Goal: Task Accomplishment & Management: Manage account settings

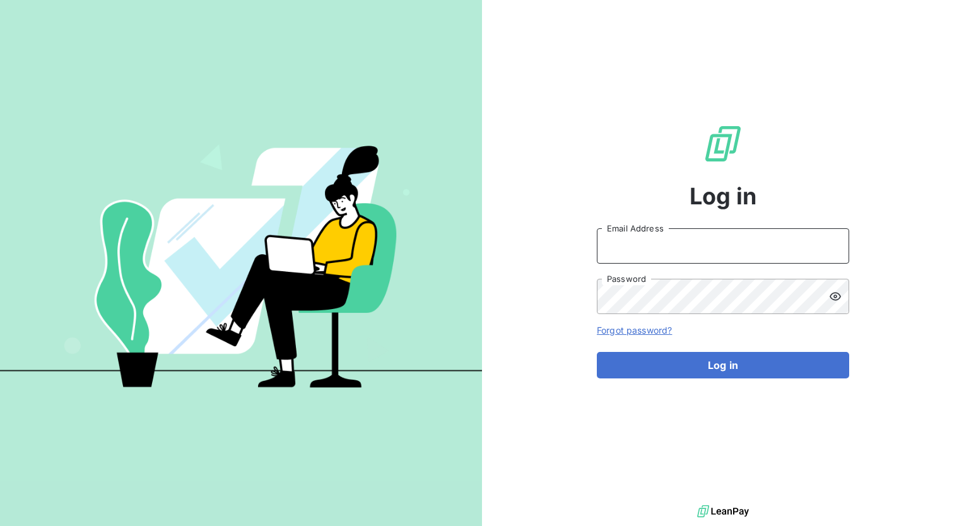
type input "[PERSON_NAME][EMAIL_ADDRESS][PERSON_NAME][DOMAIN_NAME]"
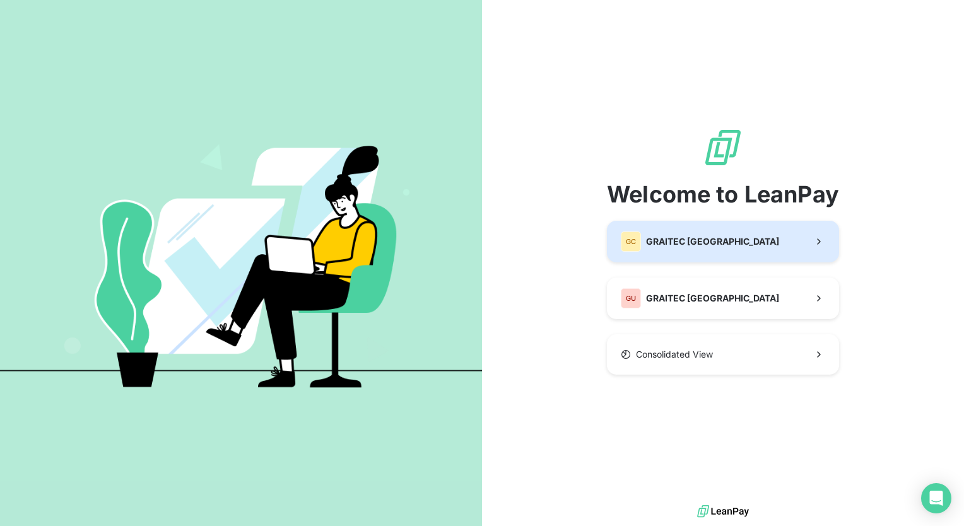
click at [750, 247] on button "GC GRAITEC [GEOGRAPHIC_DATA]" at bounding box center [723, 242] width 232 height 42
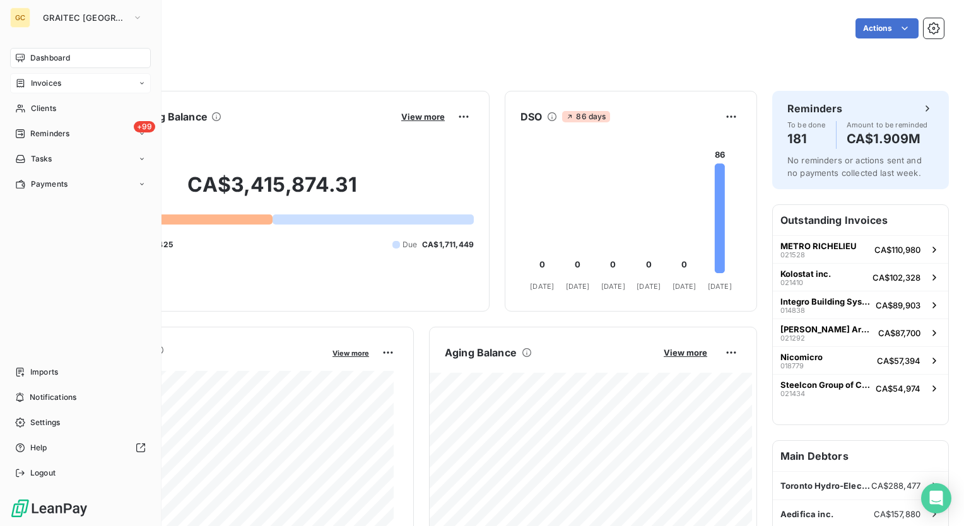
click at [143, 85] on icon at bounding box center [142, 84] width 8 height 8
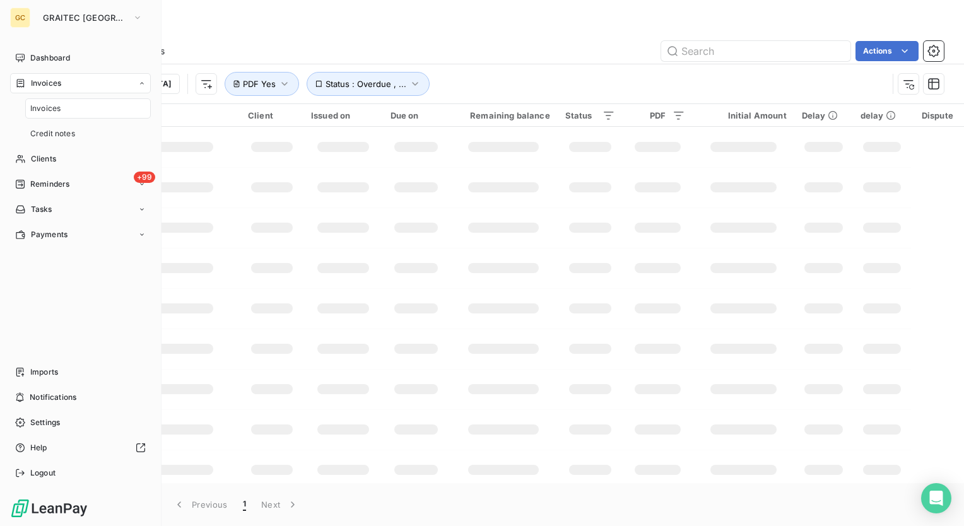
click at [143, 85] on icon at bounding box center [142, 84] width 8 height 8
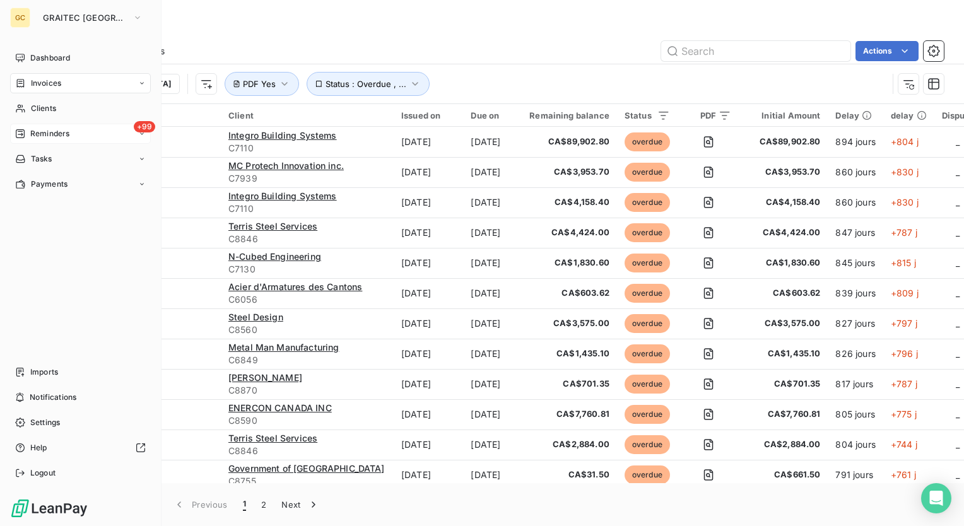
click at [139, 135] on icon at bounding box center [142, 134] width 8 height 8
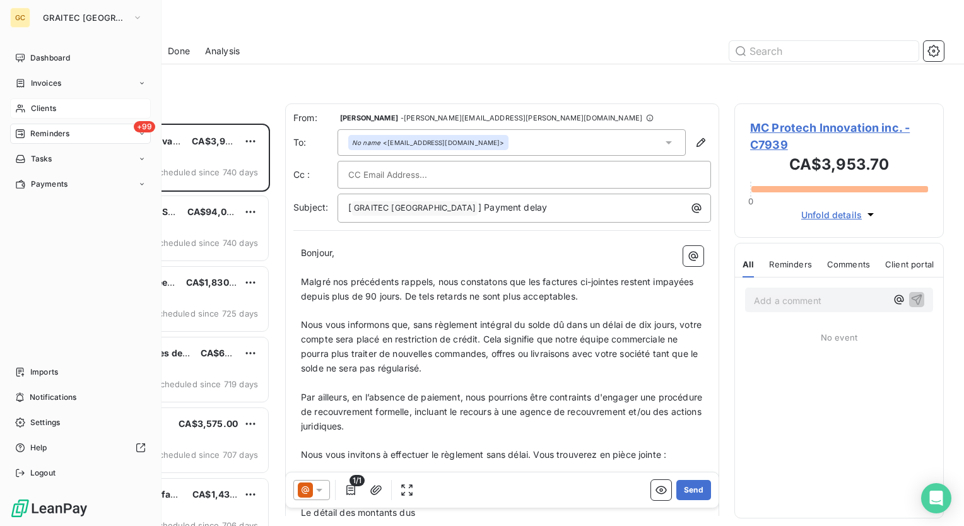
click at [54, 109] on span "Clients" at bounding box center [43, 108] width 25 height 11
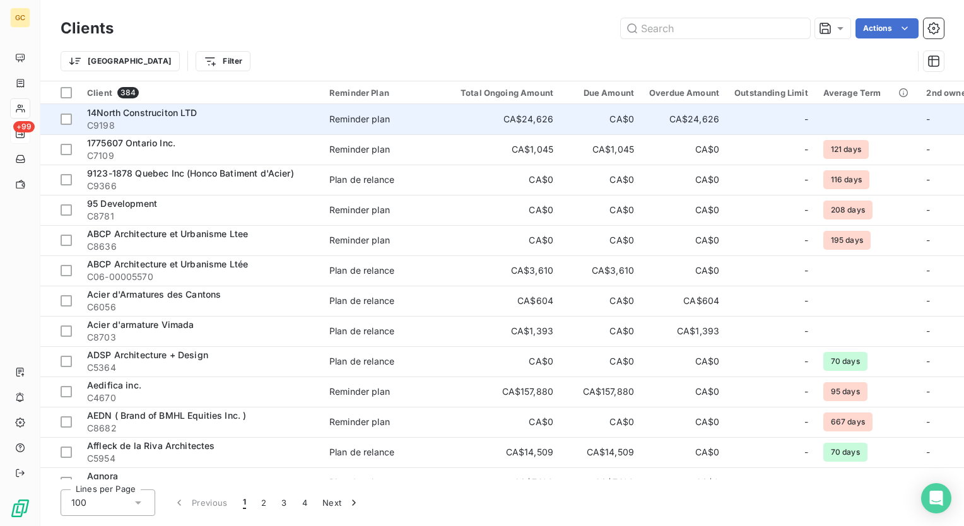
click at [172, 113] on span "14North Construciton LTD" at bounding box center [142, 112] width 110 height 11
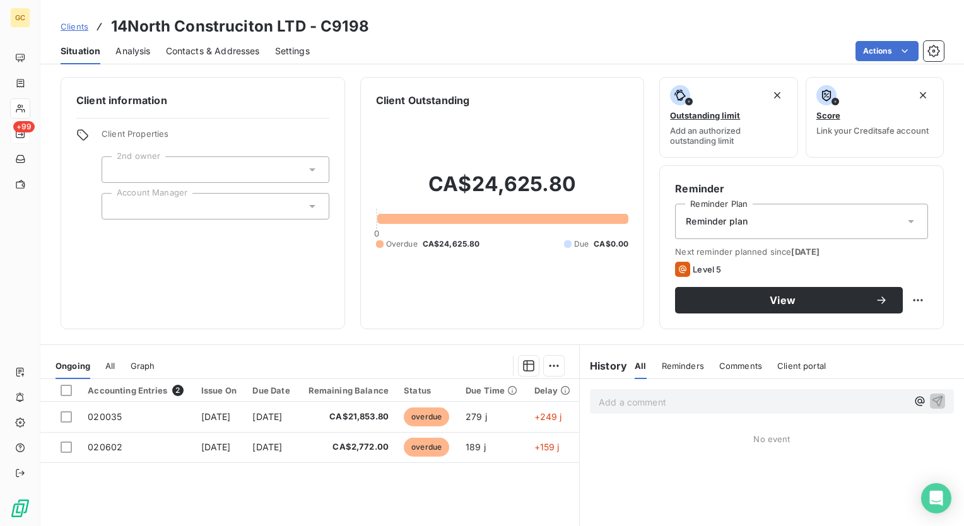
click at [906, 222] on icon at bounding box center [911, 221] width 13 height 13
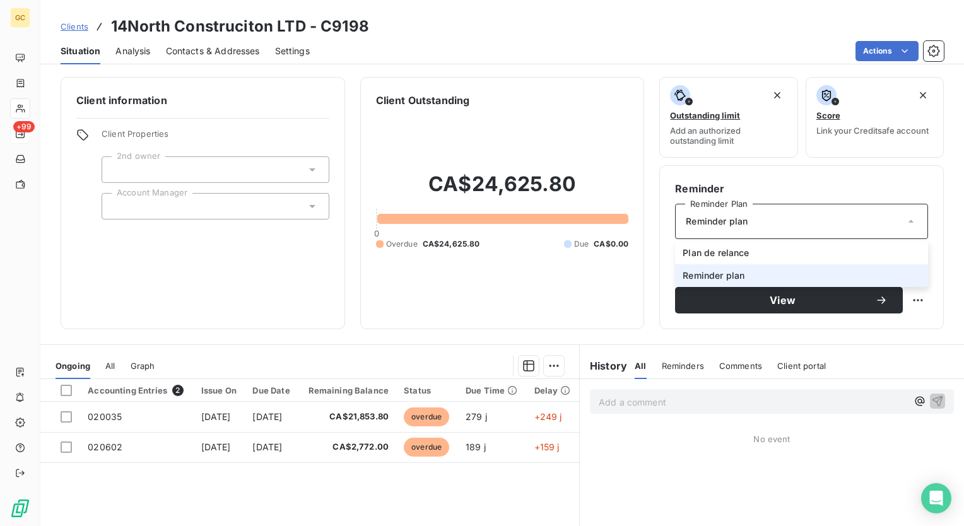
click at [906, 222] on icon at bounding box center [911, 221] width 13 height 13
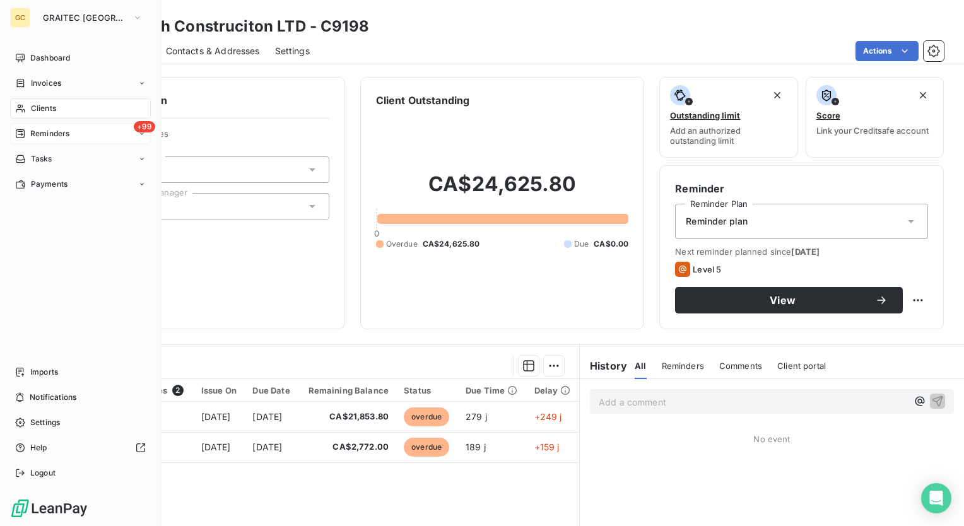
click at [56, 109] on span "Clients" at bounding box center [43, 108] width 25 height 11
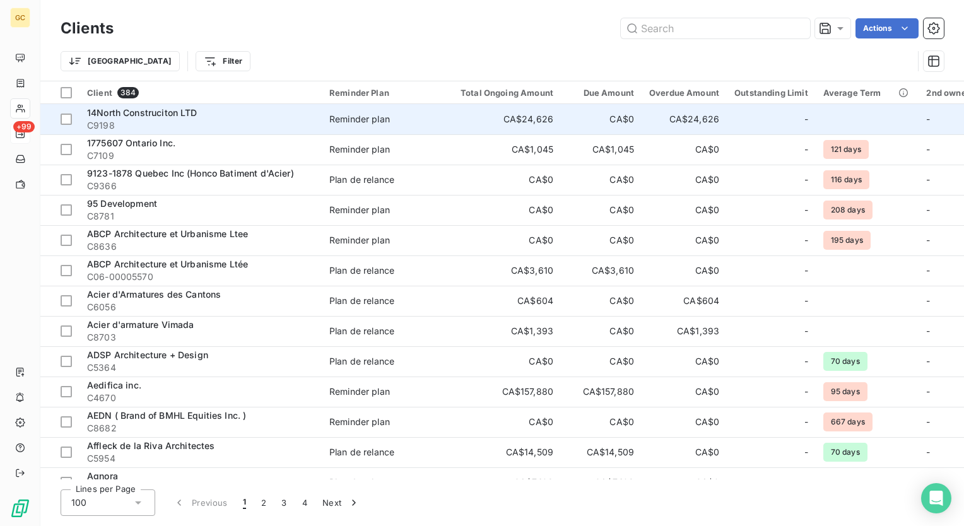
click at [158, 108] on span "14North Construciton LTD" at bounding box center [142, 112] width 110 height 11
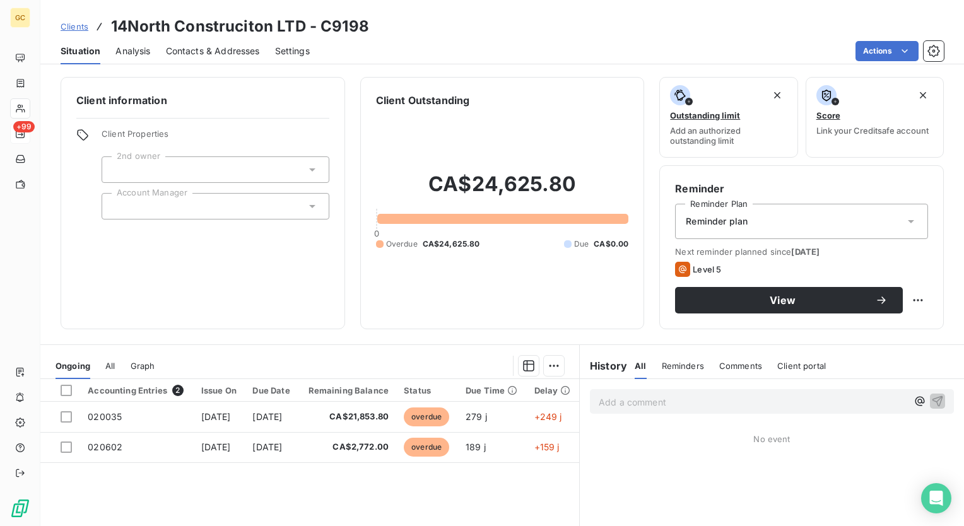
click at [909, 219] on div "Reminder plan" at bounding box center [801, 221] width 253 height 35
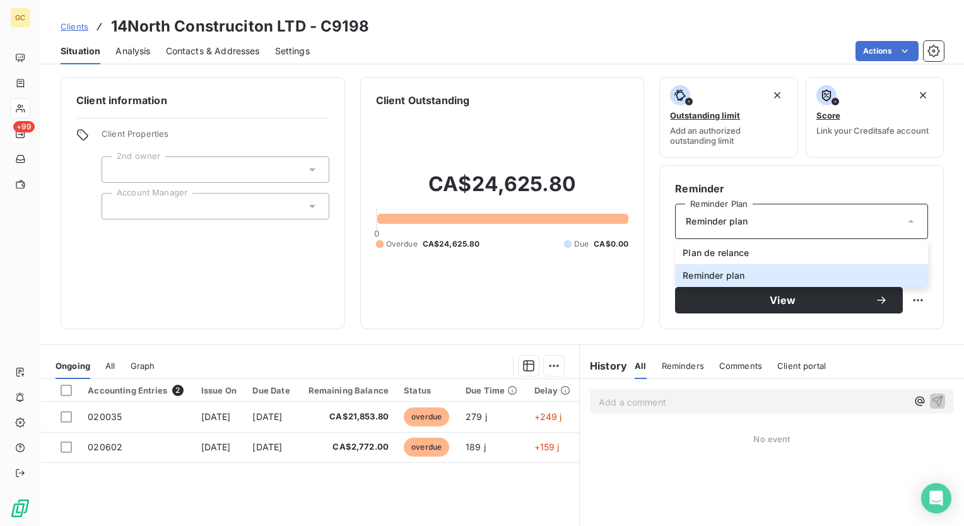
click at [939, 257] on div "Client information Client Properties 2nd owner Account Manager Client Outstandi…" at bounding box center [502, 203] width 924 height 252
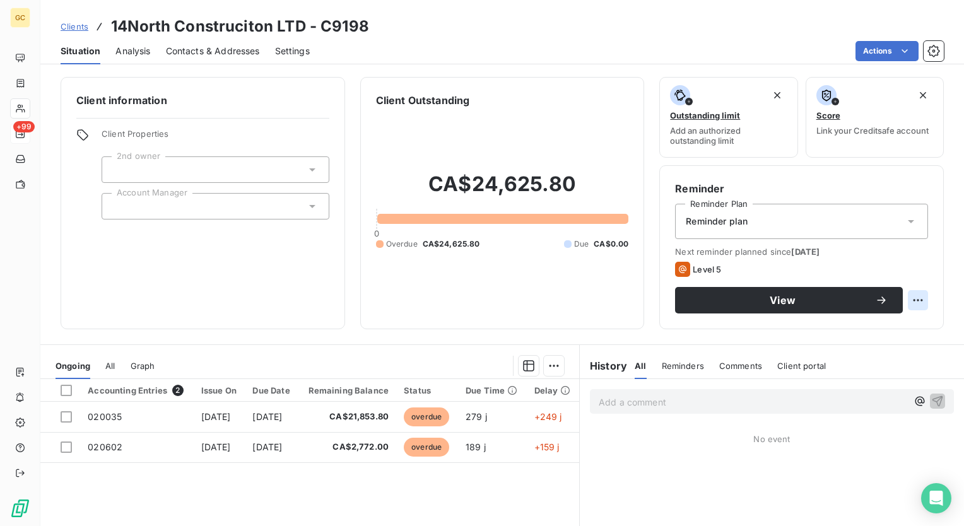
click at [914, 295] on html "GC +99 Clients 14North Construciton LTD - C9198 Situation Analysis Contacts & A…" at bounding box center [482, 263] width 964 height 526
click at [942, 263] on html "GC +99 Clients 14North Construciton LTD - C9198 Situation Analysis Contacts & A…" at bounding box center [482, 263] width 964 height 526
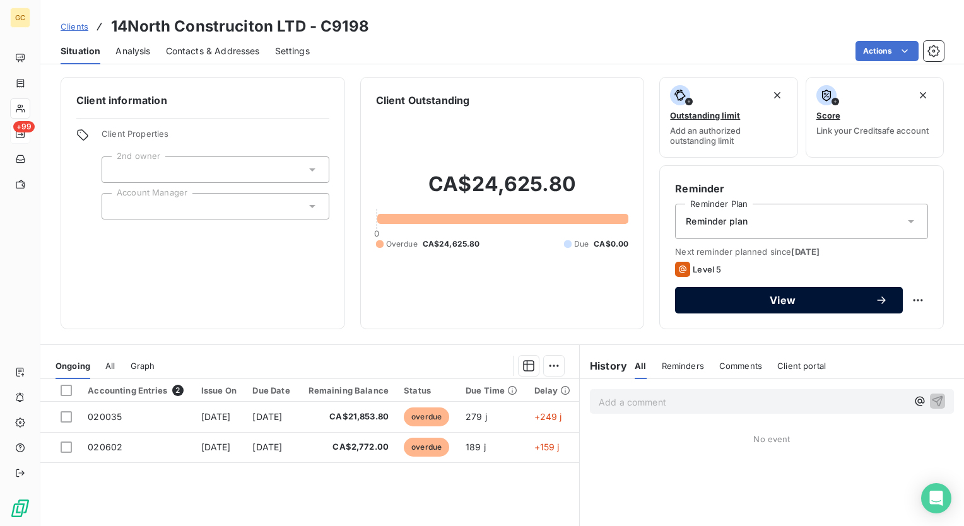
click at [818, 300] on span "View" at bounding box center [782, 300] width 185 height 10
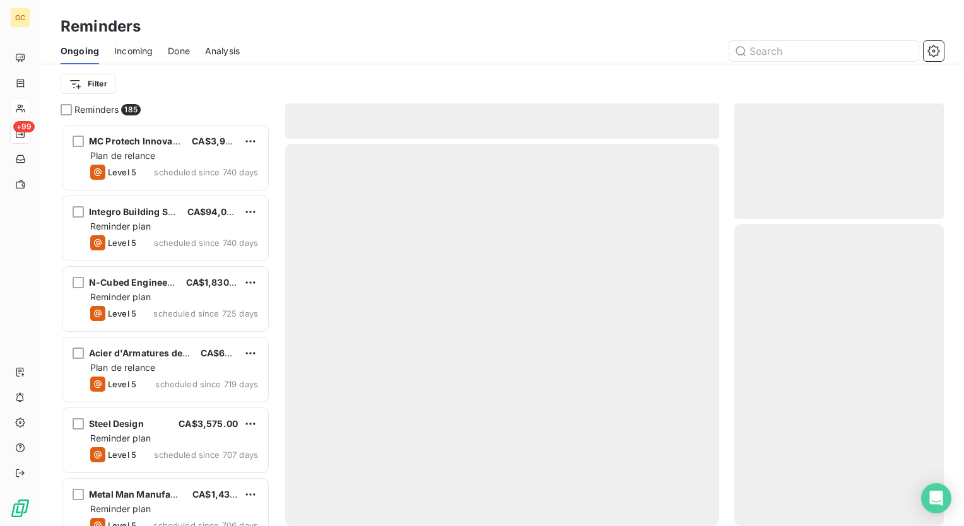
scroll to position [393, 199]
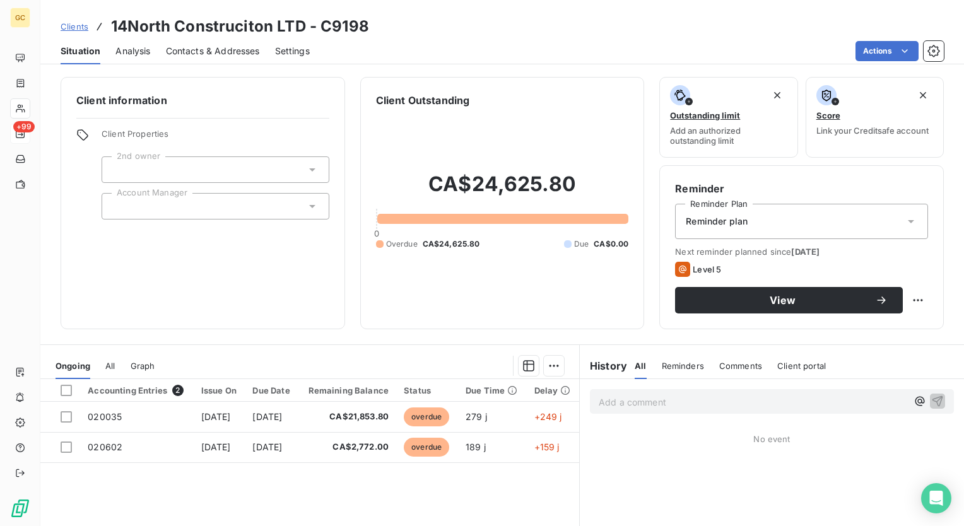
click at [793, 223] on div "Reminder plan" at bounding box center [801, 221] width 253 height 35
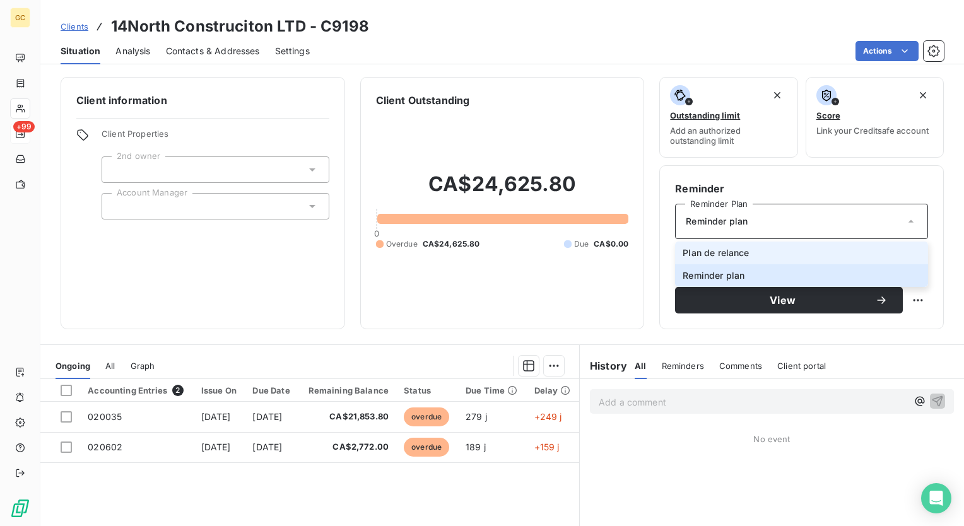
click at [753, 252] on li "Plan de relance" at bounding box center [801, 253] width 253 height 23
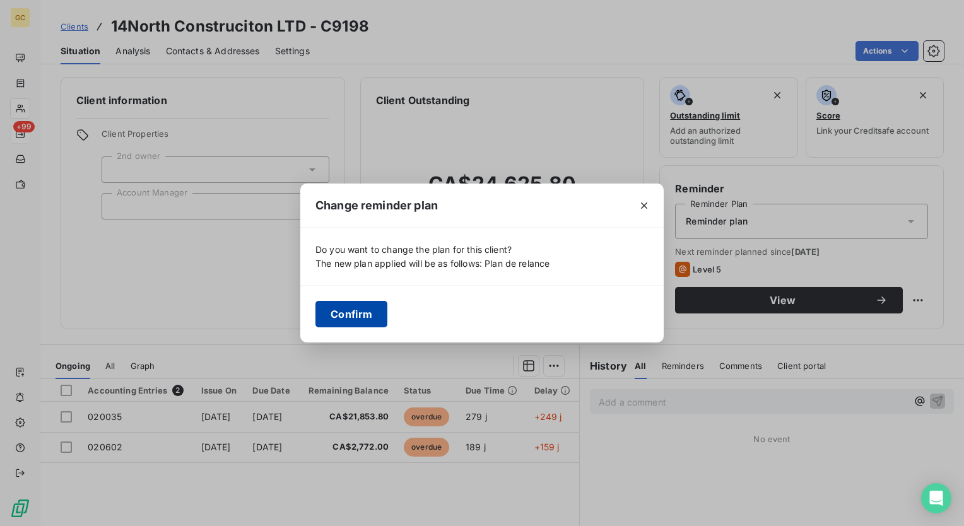
click at [361, 318] on button "Confirm" at bounding box center [352, 314] width 72 height 27
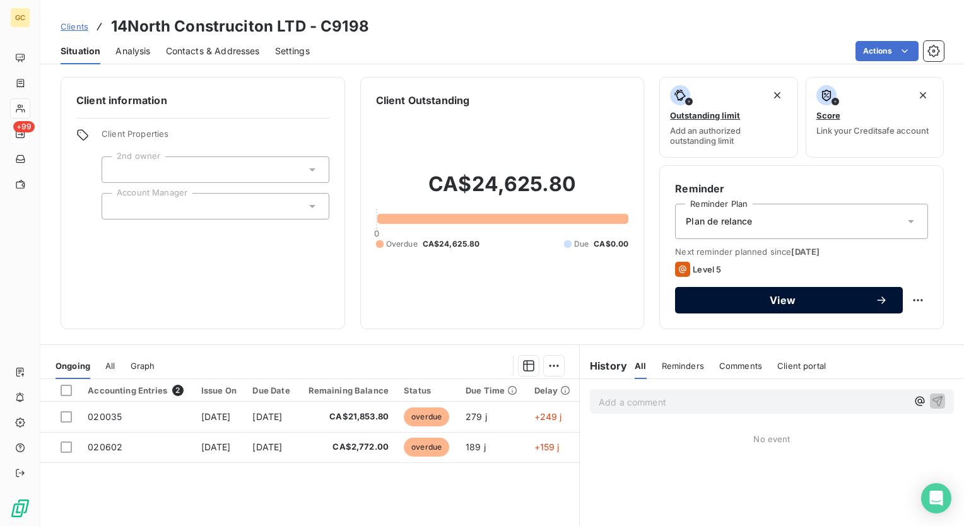
click at [769, 292] on button "View" at bounding box center [789, 300] width 228 height 27
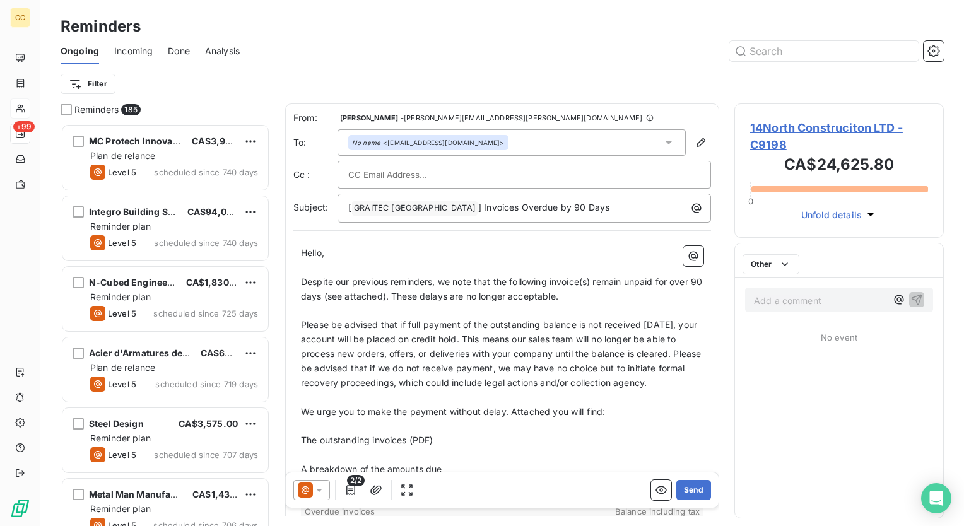
scroll to position [393, 199]
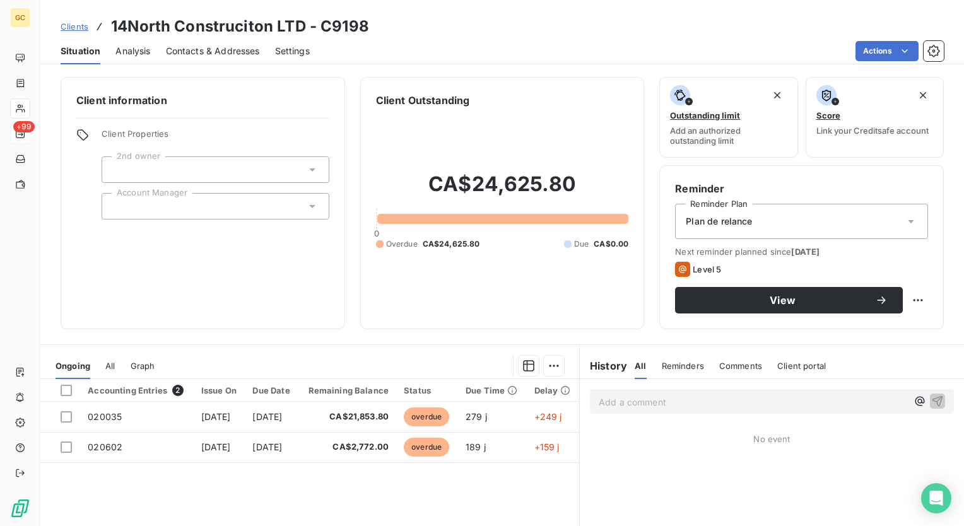
click at [827, 213] on div "Plan de relance" at bounding box center [801, 221] width 253 height 35
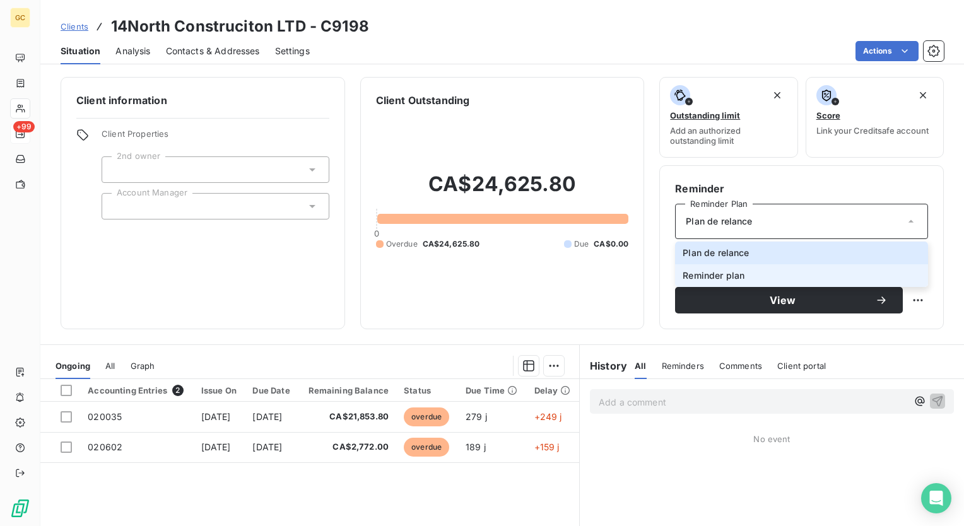
click at [761, 271] on li "Reminder plan" at bounding box center [801, 275] width 253 height 23
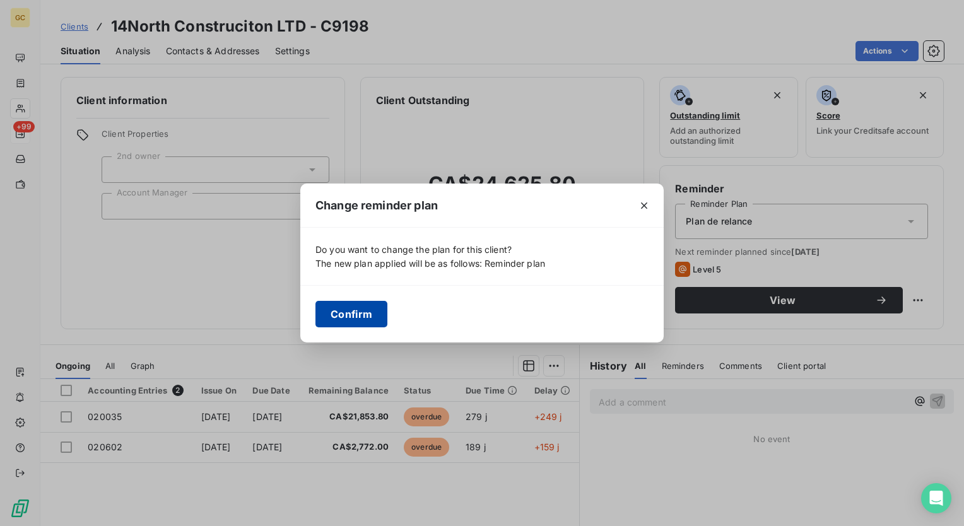
click at [368, 319] on button "Confirm" at bounding box center [352, 314] width 72 height 27
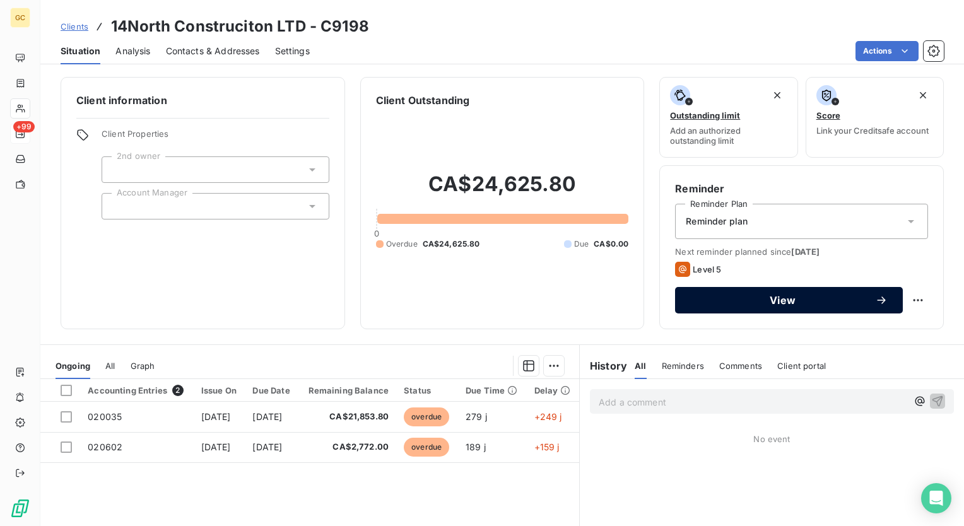
click at [777, 308] on button "View" at bounding box center [789, 300] width 228 height 27
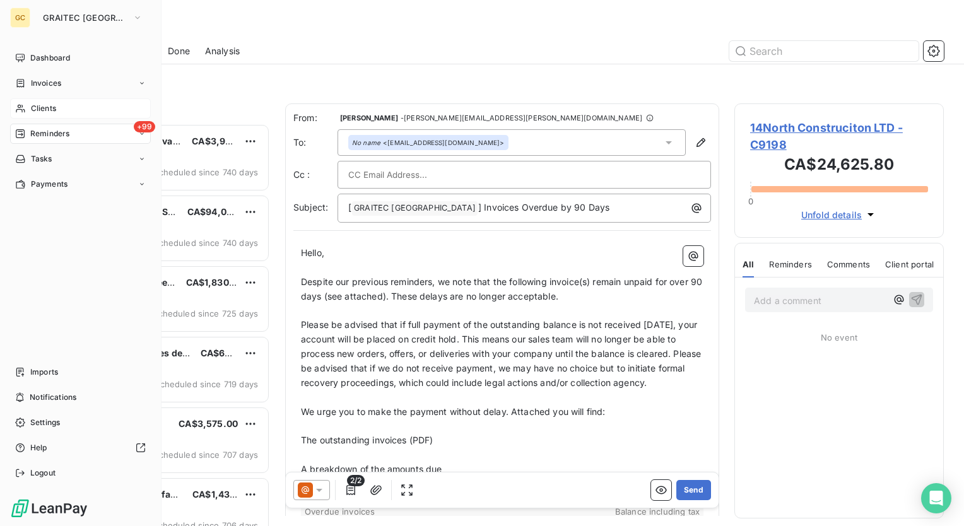
click at [38, 110] on span "Clients" at bounding box center [43, 108] width 25 height 11
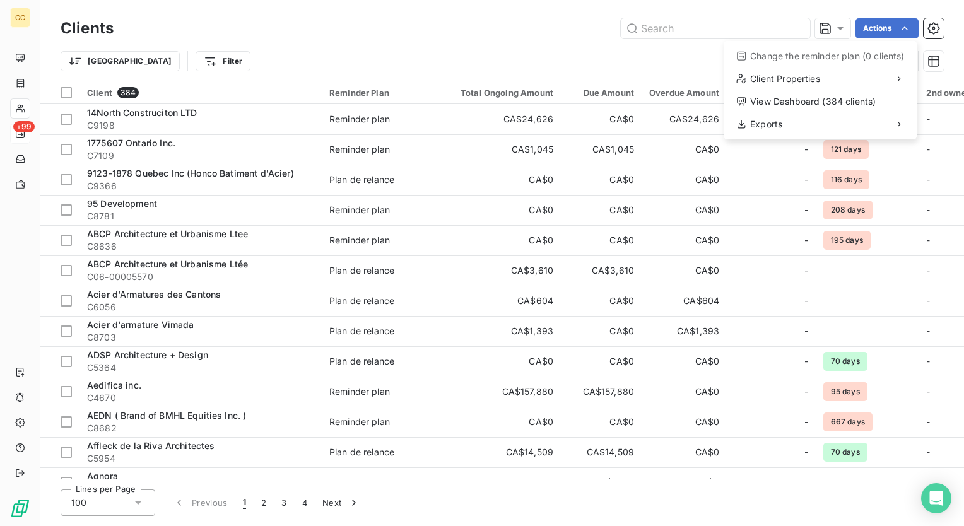
click at [506, 29] on html "GC +99 Clients Actions Change the reminder plan (0 clients) Client Properties V…" at bounding box center [482, 263] width 964 height 526
click at [935, 27] on icon "button" at bounding box center [934, 28] width 13 height 13
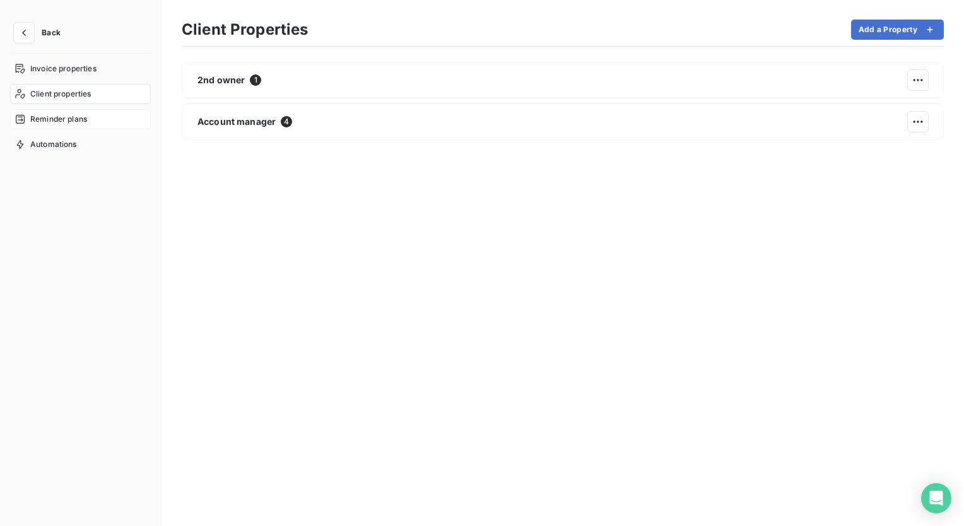
click at [60, 116] on span "Reminder plans" at bounding box center [58, 119] width 57 height 11
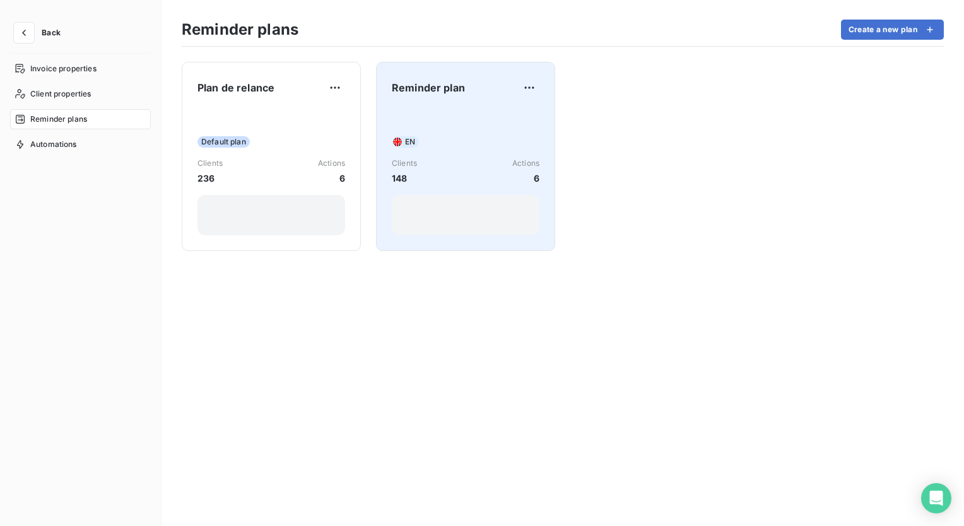
click at [451, 95] on div "Reminder plan" at bounding box center [466, 88] width 148 height 20
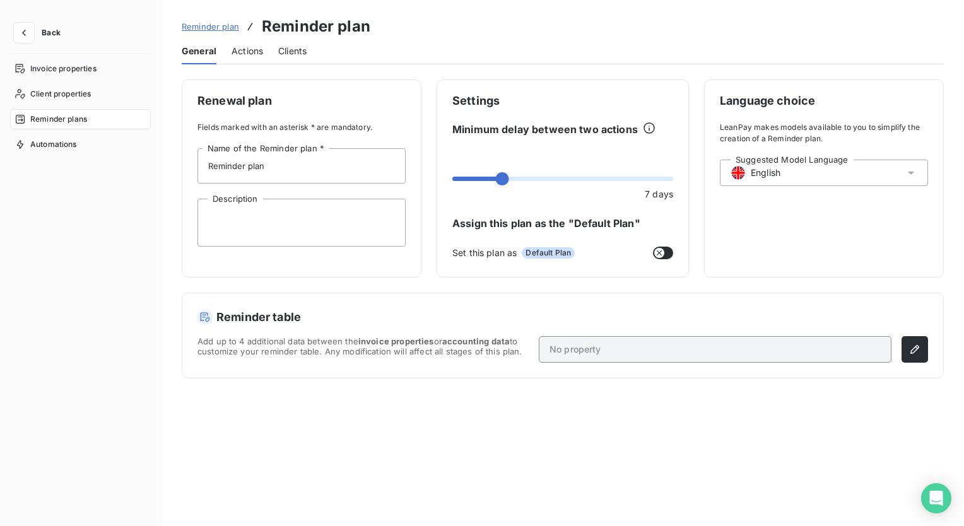
click at [255, 52] on span "Actions" at bounding box center [248, 51] width 32 height 13
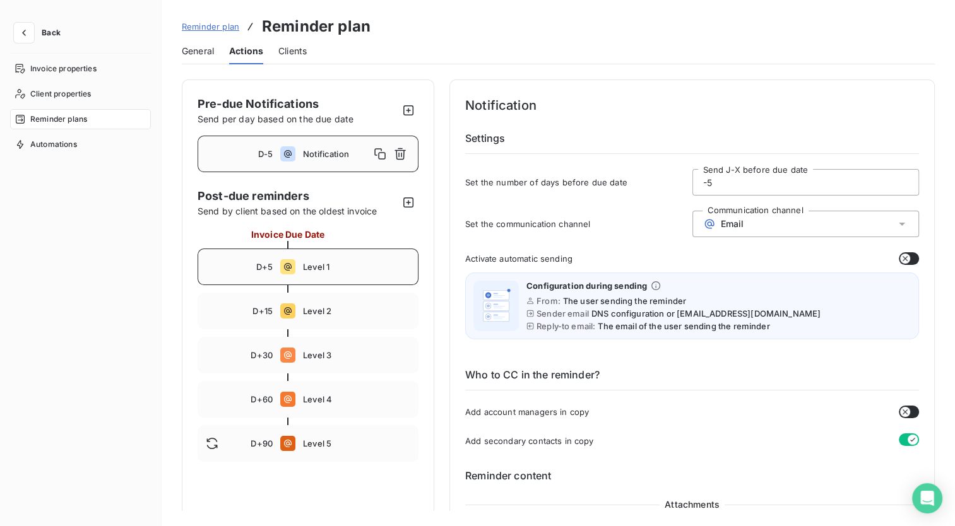
click at [326, 269] on span "Level 1" at bounding box center [356, 267] width 107 height 10
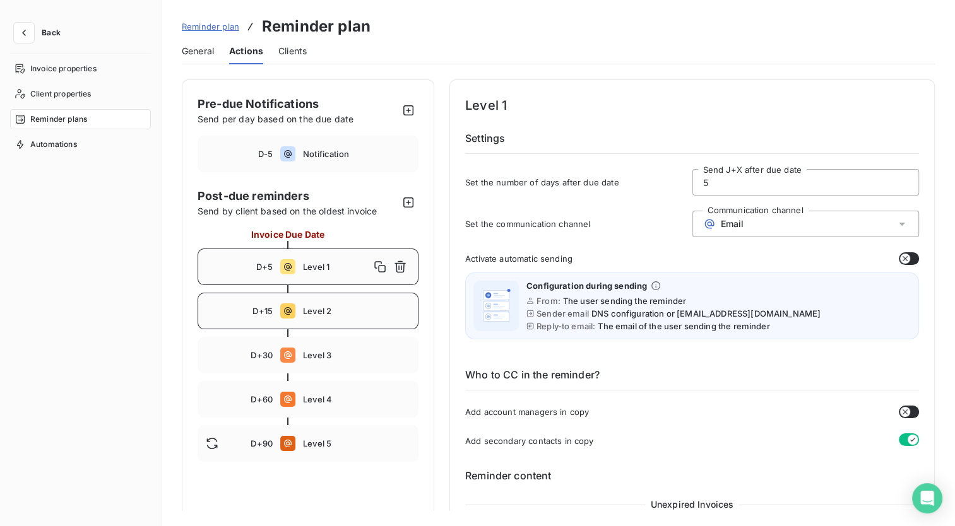
click at [329, 309] on span "Level 2" at bounding box center [356, 311] width 107 height 10
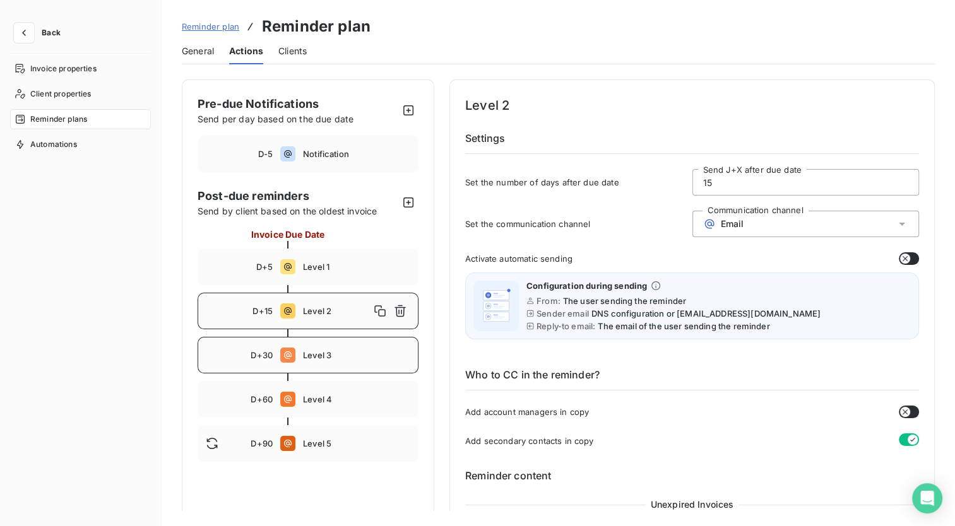
click at [322, 359] on span "Level 3" at bounding box center [356, 355] width 107 height 10
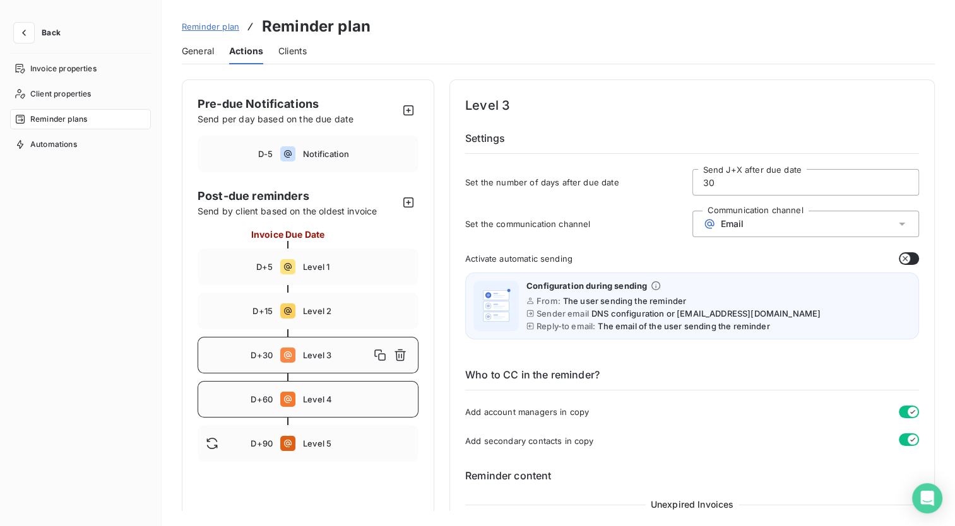
click at [324, 394] on span "Level 4" at bounding box center [356, 399] width 107 height 10
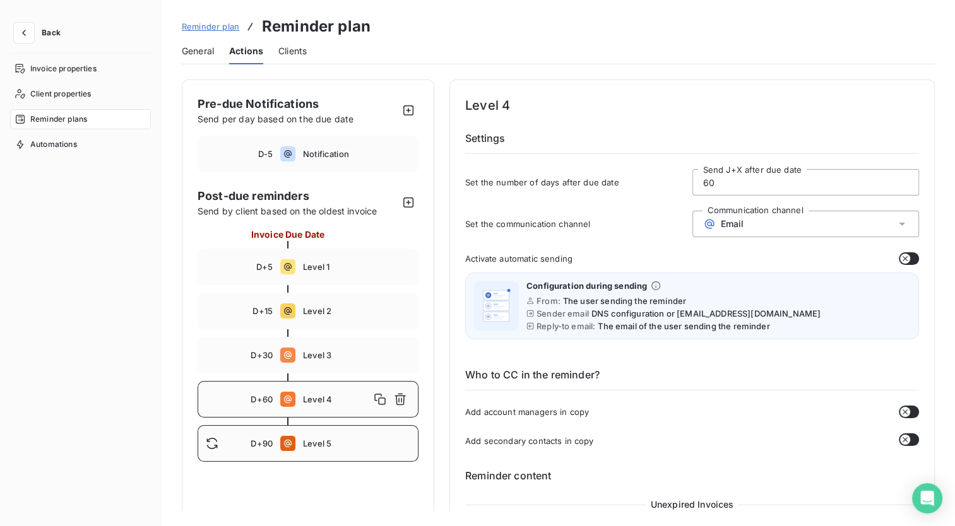
click at [328, 440] on span "Level 5" at bounding box center [356, 444] width 107 height 10
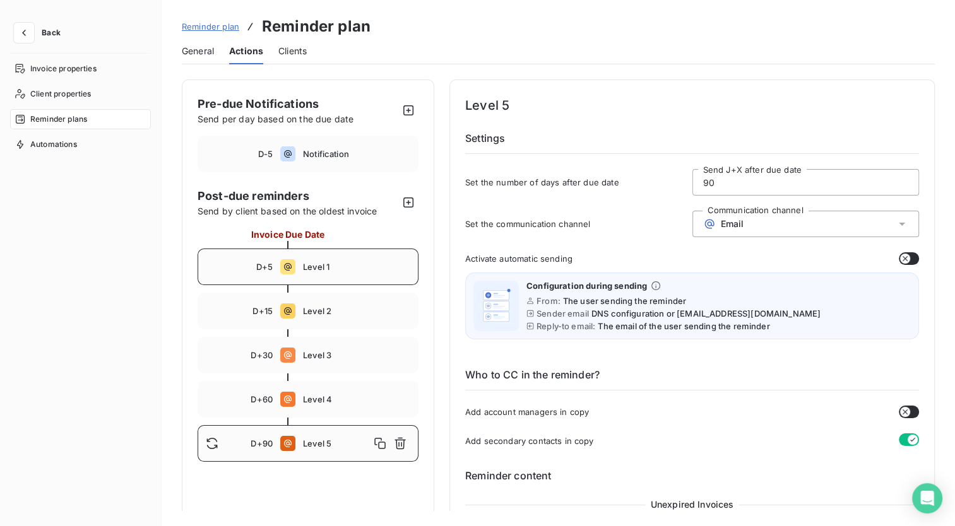
click at [303, 273] on div "D+5 Level 1" at bounding box center [308, 267] width 221 height 37
type input "5"
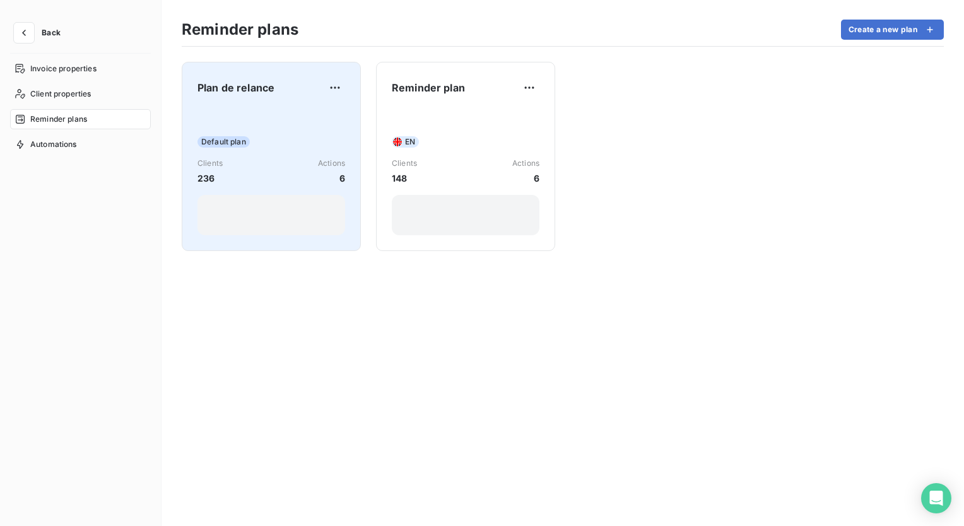
click at [259, 91] on span "Plan de relance" at bounding box center [236, 87] width 77 height 15
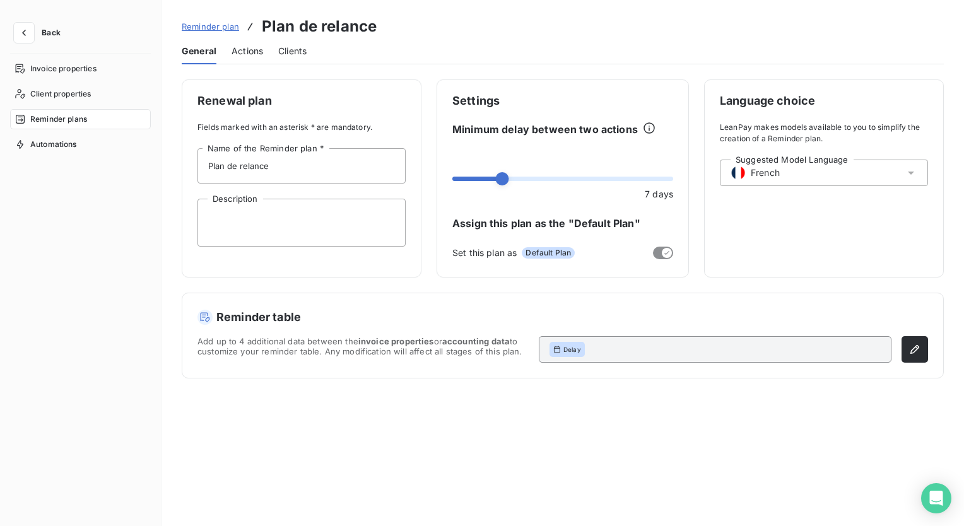
click at [245, 50] on span "Actions" at bounding box center [248, 51] width 32 height 13
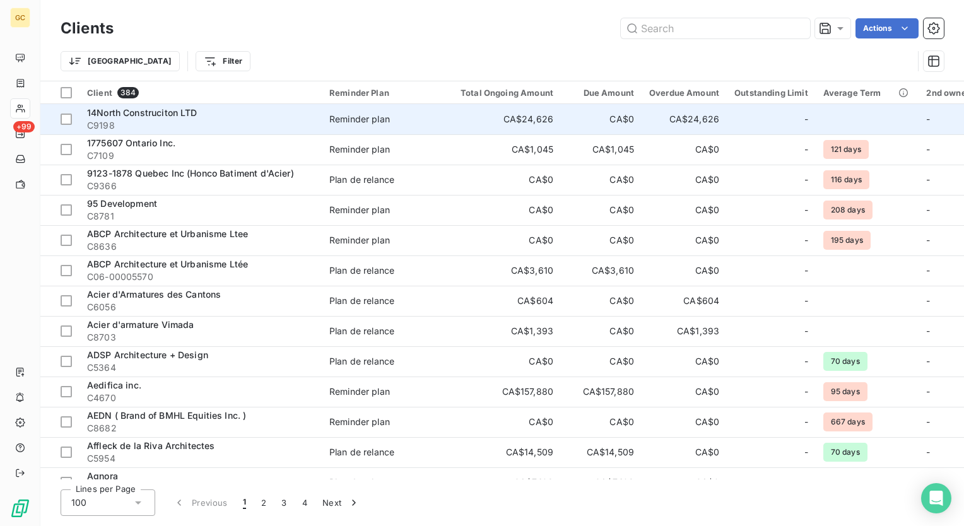
click at [159, 110] on span "14North Construciton LTD" at bounding box center [142, 112] width 110 height 11
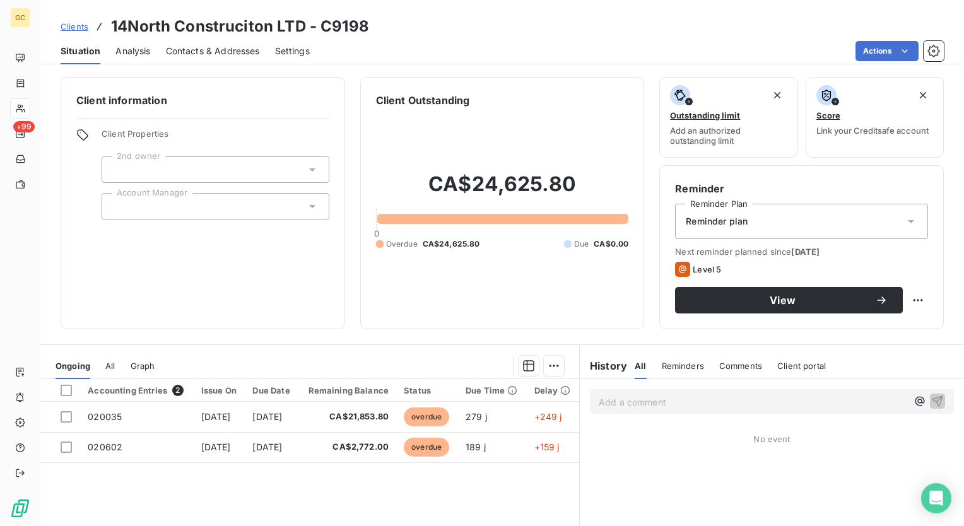
click at [905, 223] on icon at bounding box center [911, 221] width 13 height 13
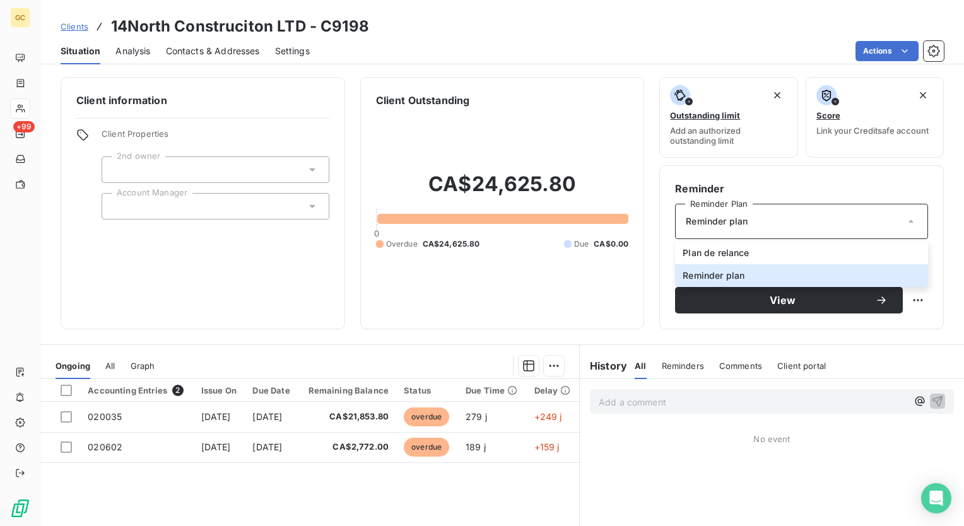
click at [547, 289] on div "CA$24,625.80 0 Overdue CA$24,625.80 Due CA$0.00" at bounding box center [502, 211] width 253 height 206
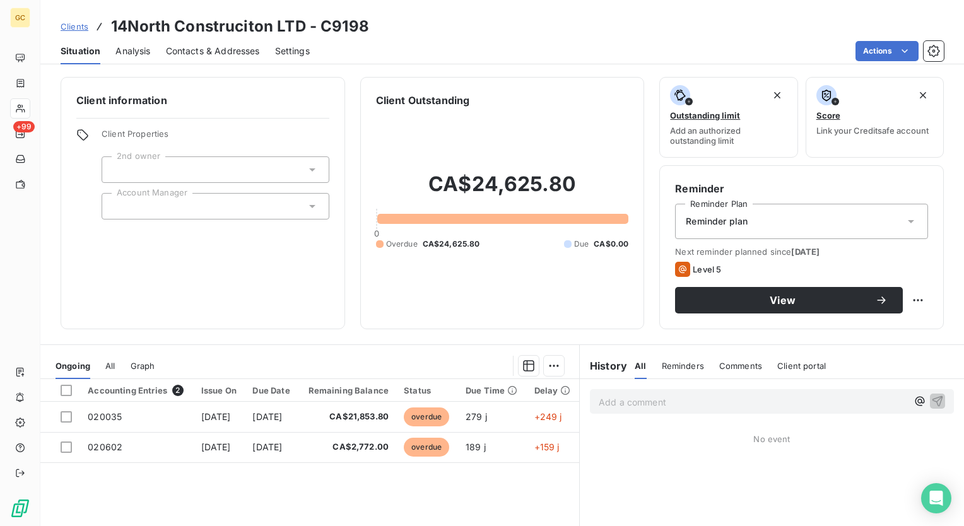
click at [768, 38] on html "GC +99 Clients 14North Construciton LTD - C9198 Situation Analysis Contacts & A…" at bounding box center [482, 263] width 964 height 526
